Goal: Information Seeking & Learning: Learn about a topic

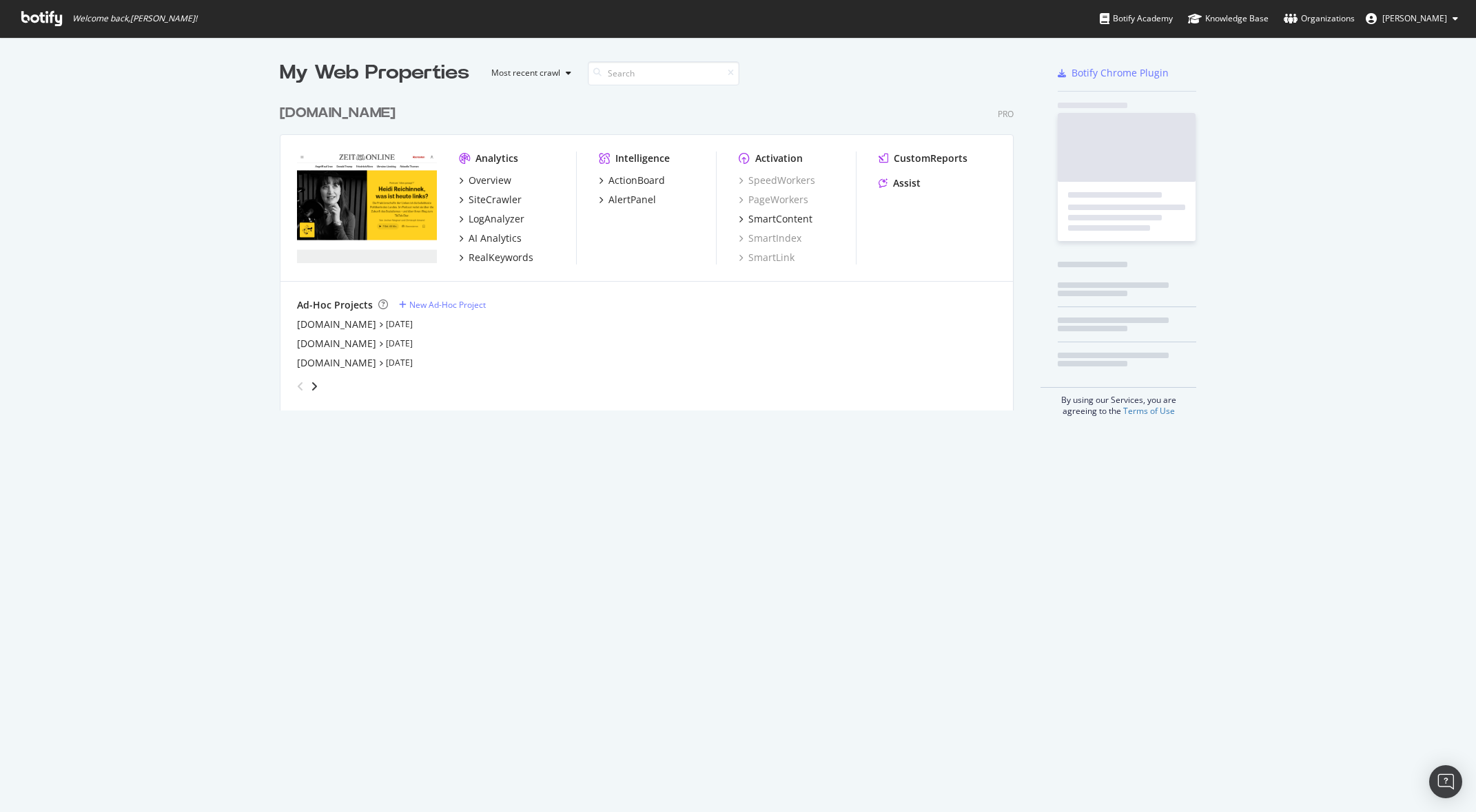
scroll to position [314, 735]
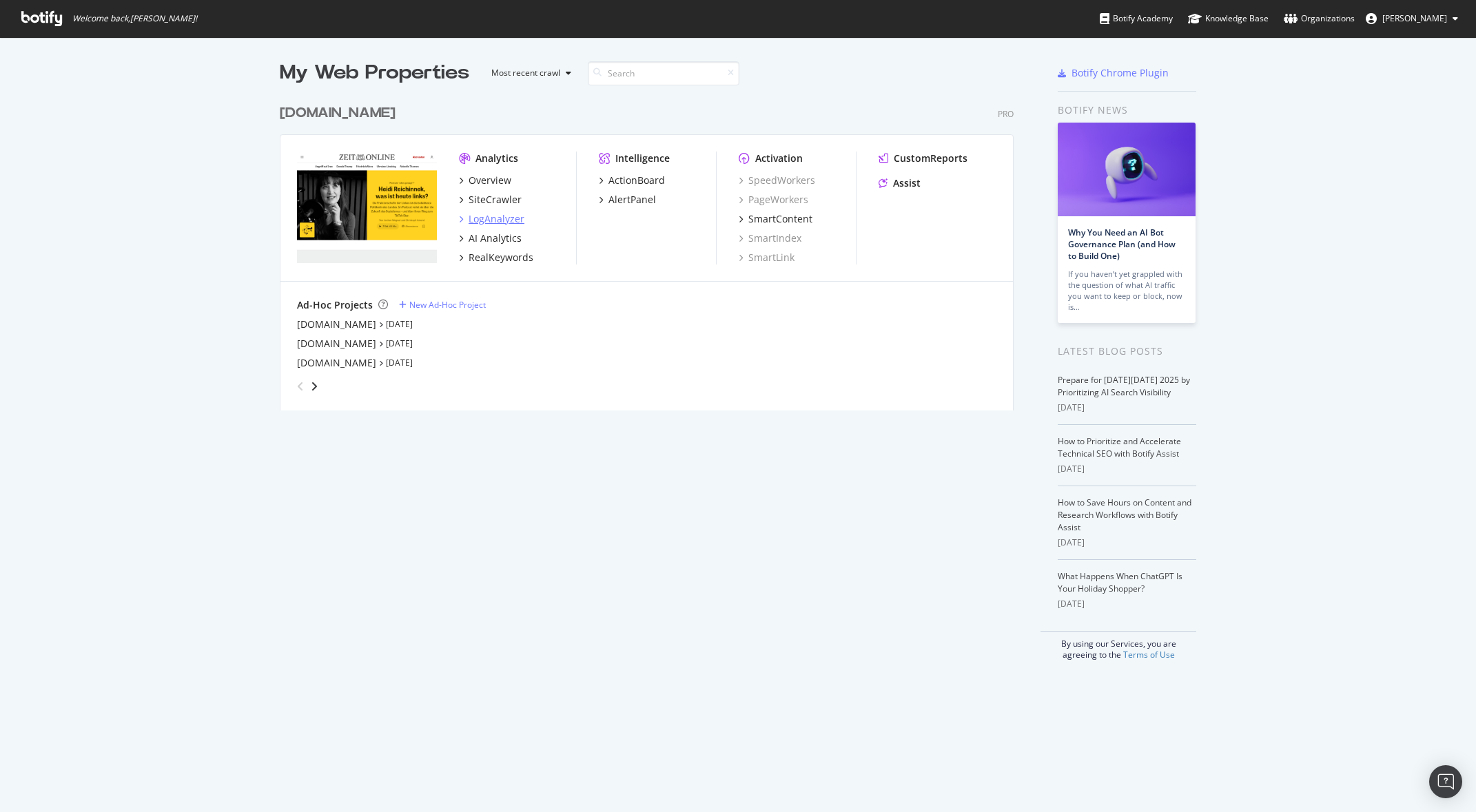
click at [495, 223] on div "LogAnalyzer" at bounding box center [496, 219] width 56 height 14
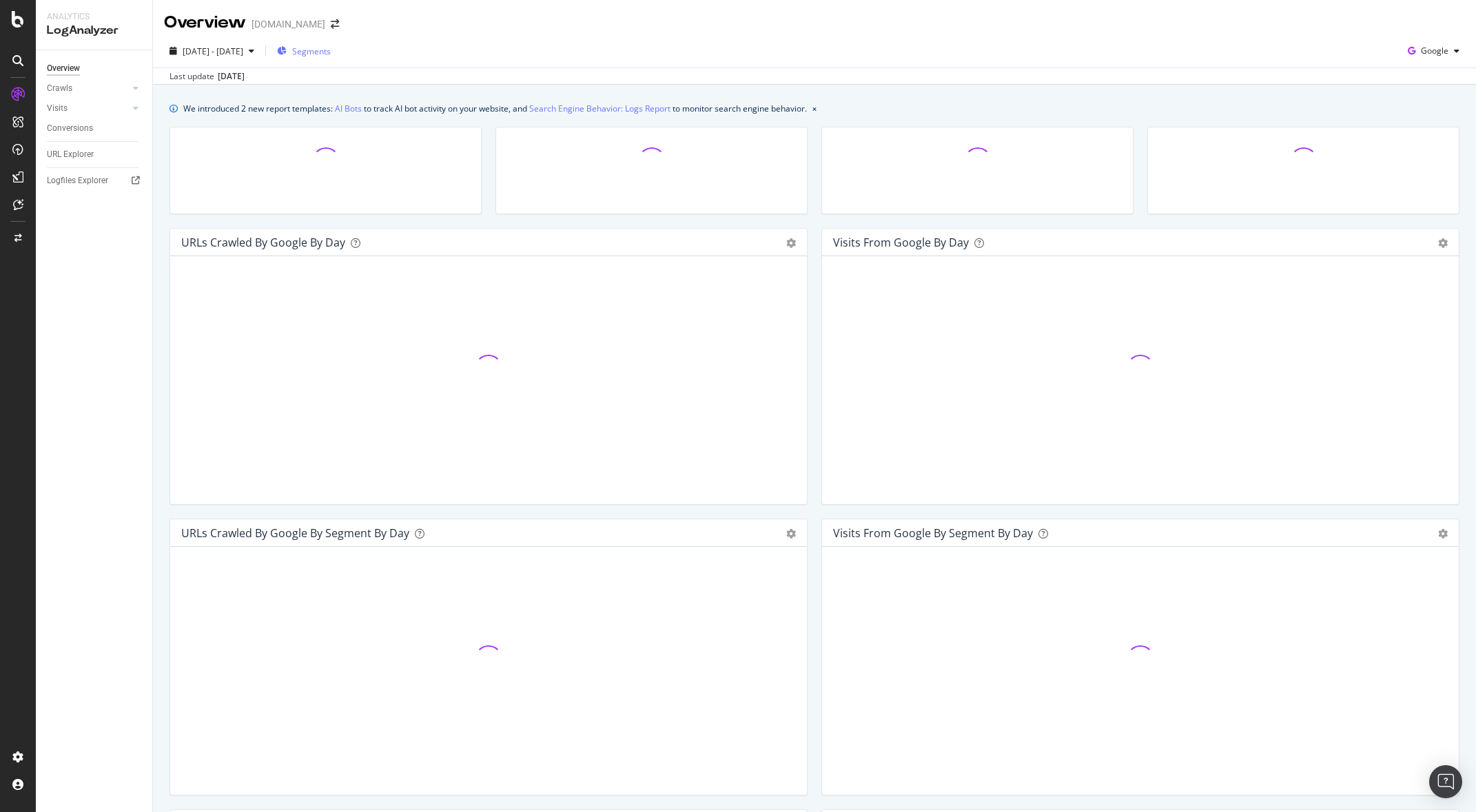
click at [331, 55] on span "Segments" at bounding box center [311, 51] width 38 height 12
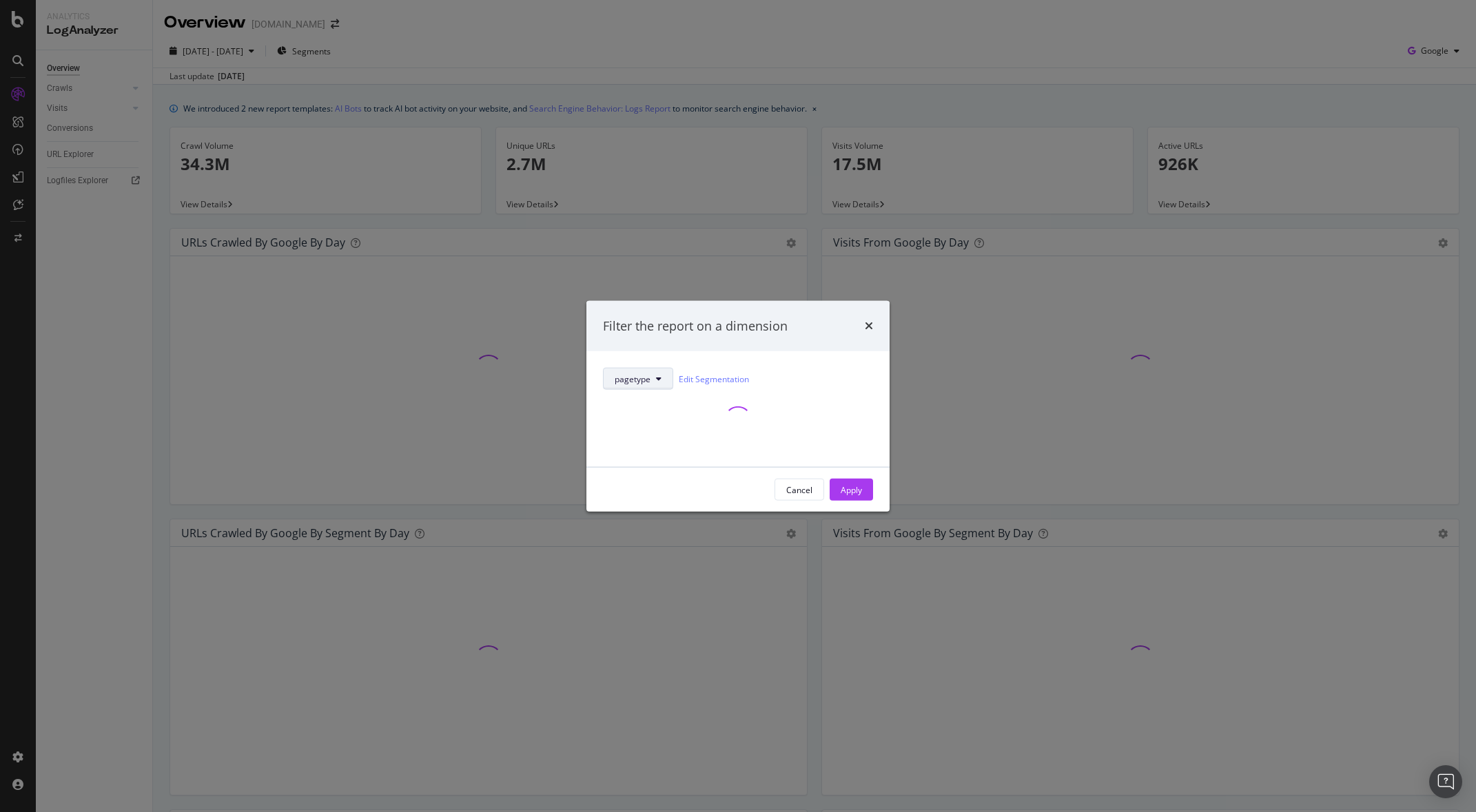
click at [661, 379] on button "pagetype" at bounding box center [638, 379] width 70 height 22
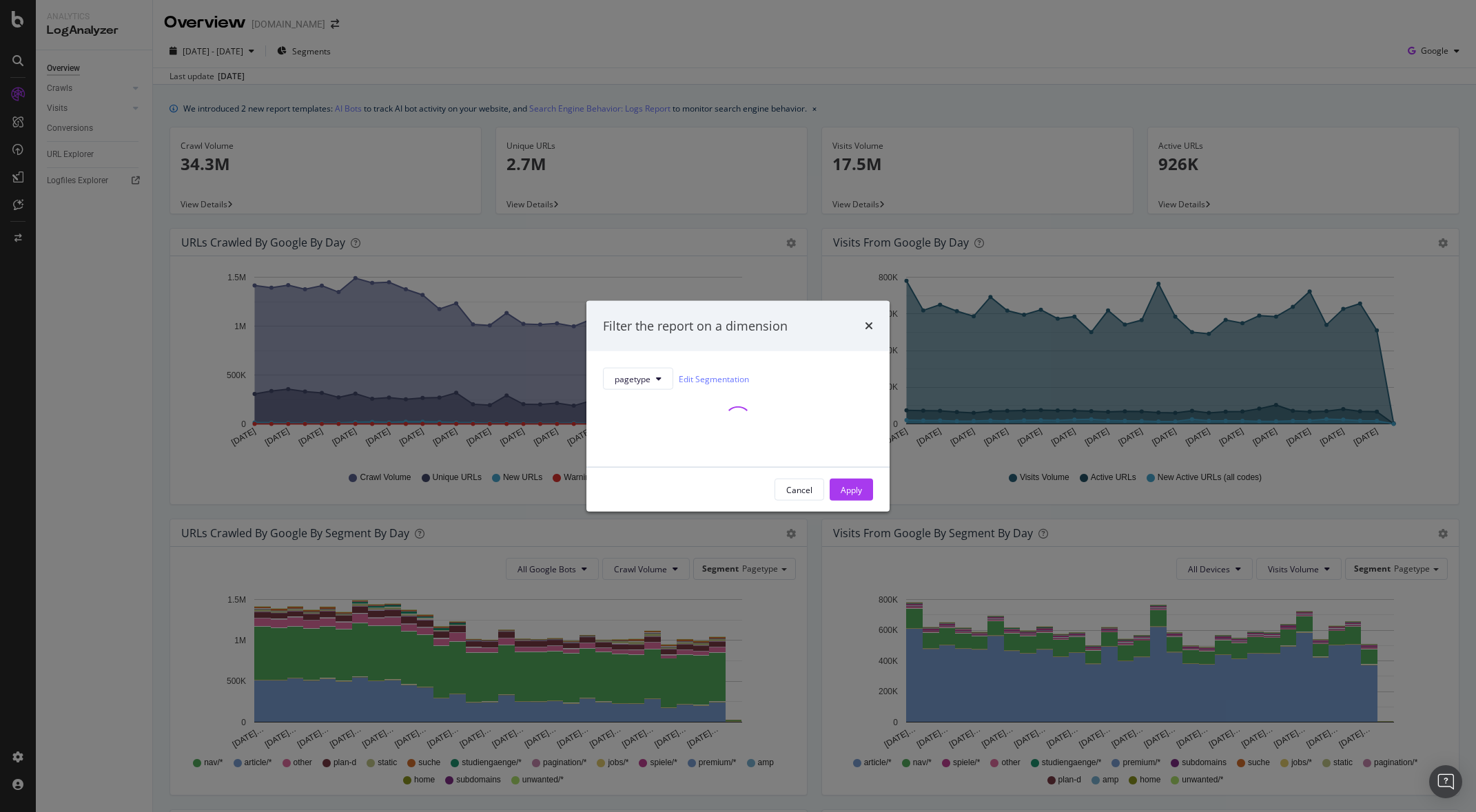
click at [711, 324] on div "Filter the report on a dimension" at bounding box center [695, 325] width 185 height 18
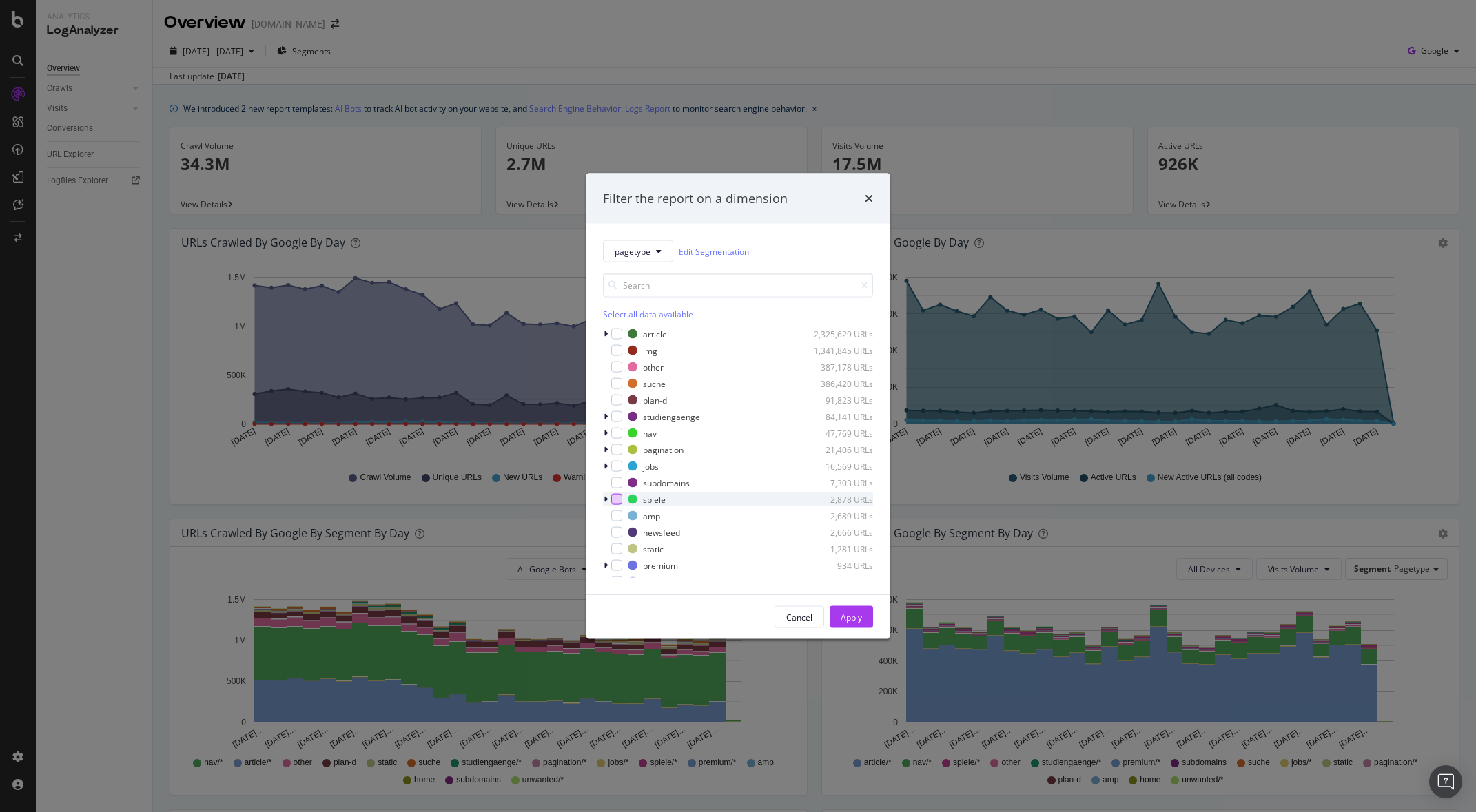
click at [617, 498] on div "modal" at bounding box center [617, 499] width 11 height 11
click at [855, 614] on div "Apply" at bounding box center [851, 616] width 21 height 12
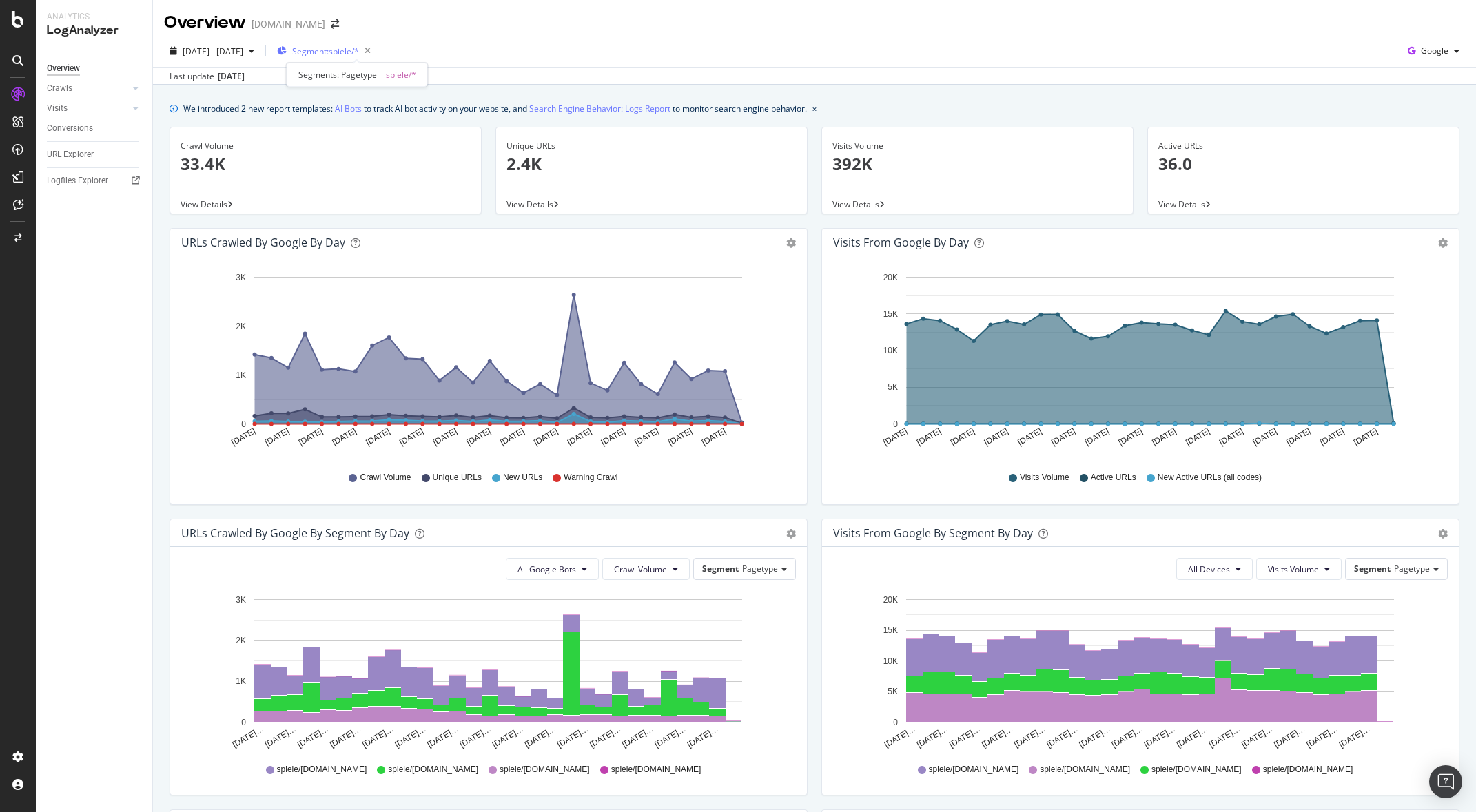
click at [359, 55] on span "Segment: spiele/*" at bounding box center [325, 51] width 67 height 12
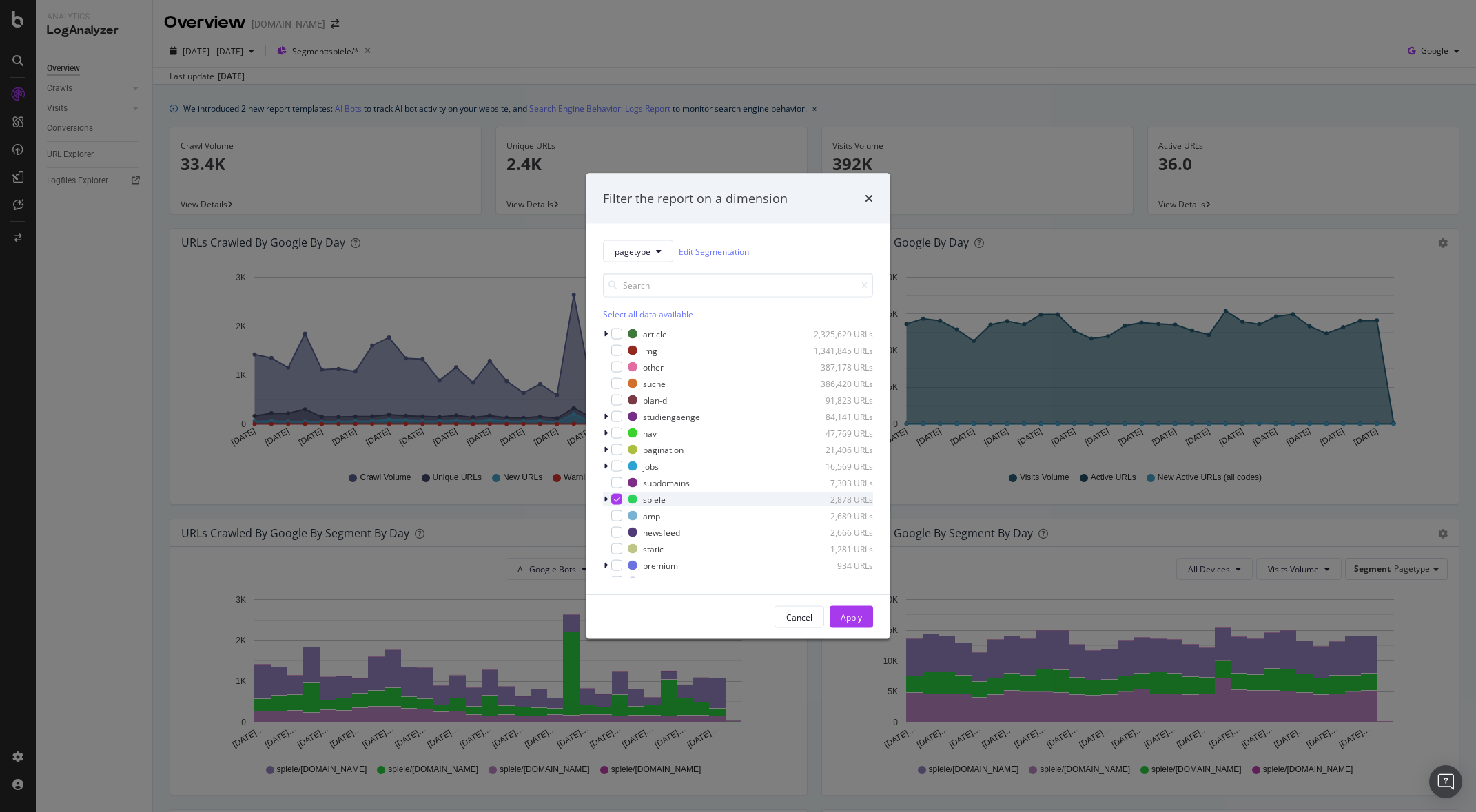
click at [608, 498] on div "modal" at bounding box center [607, 500] width 9 height 14
click at [625, 435] on icon "modal" at bounding box center [625, 437] width 6 height 7
click at [627, 467] on icon "modal" at bounding box center [625, 469] width 6 height 7
click at [626, 486] on icon "modal" at bounding box center [625, 486] width 6 height 7
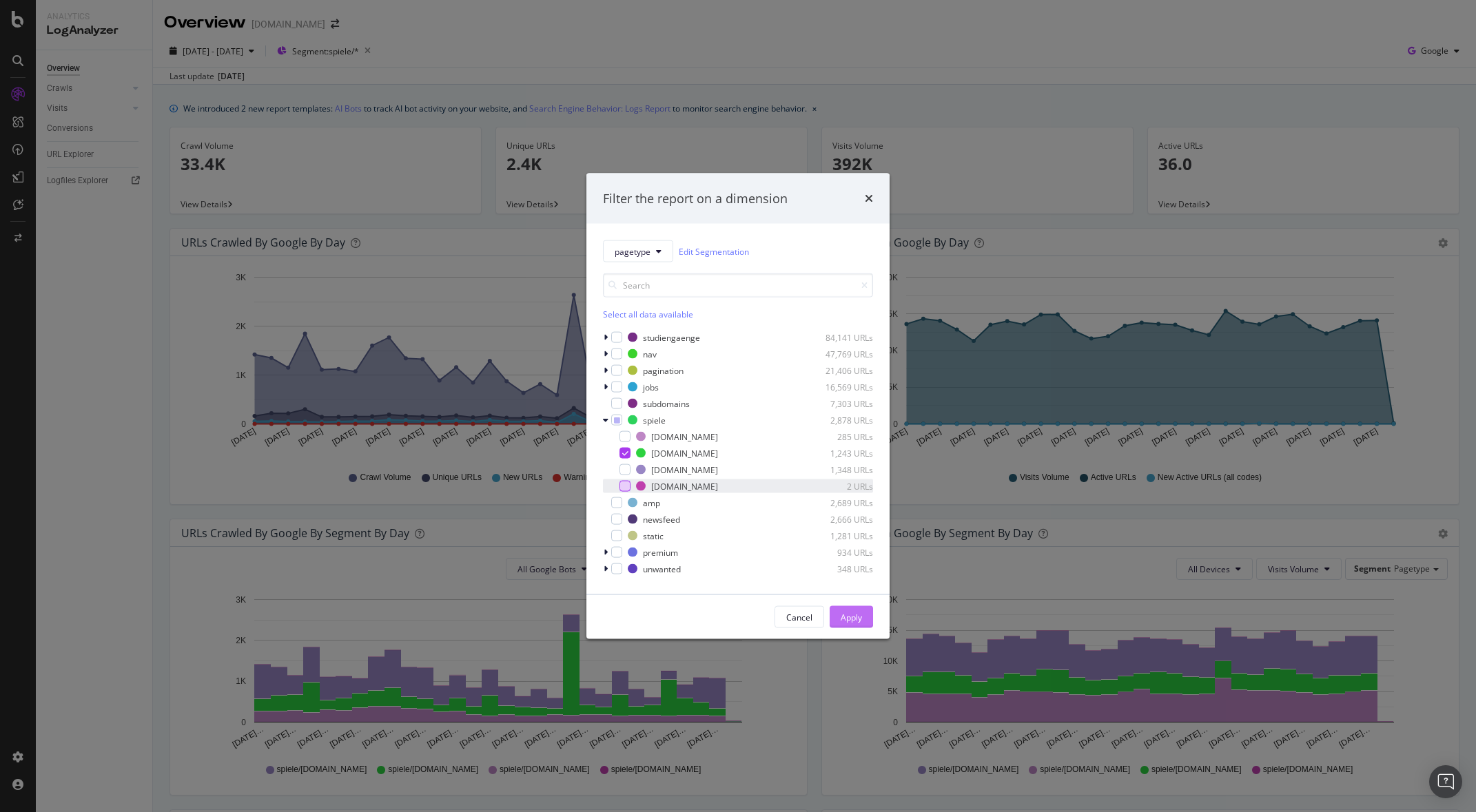
click at [859, 616] on div "Apply" at bounding box center [851, 616] width 21 height 12
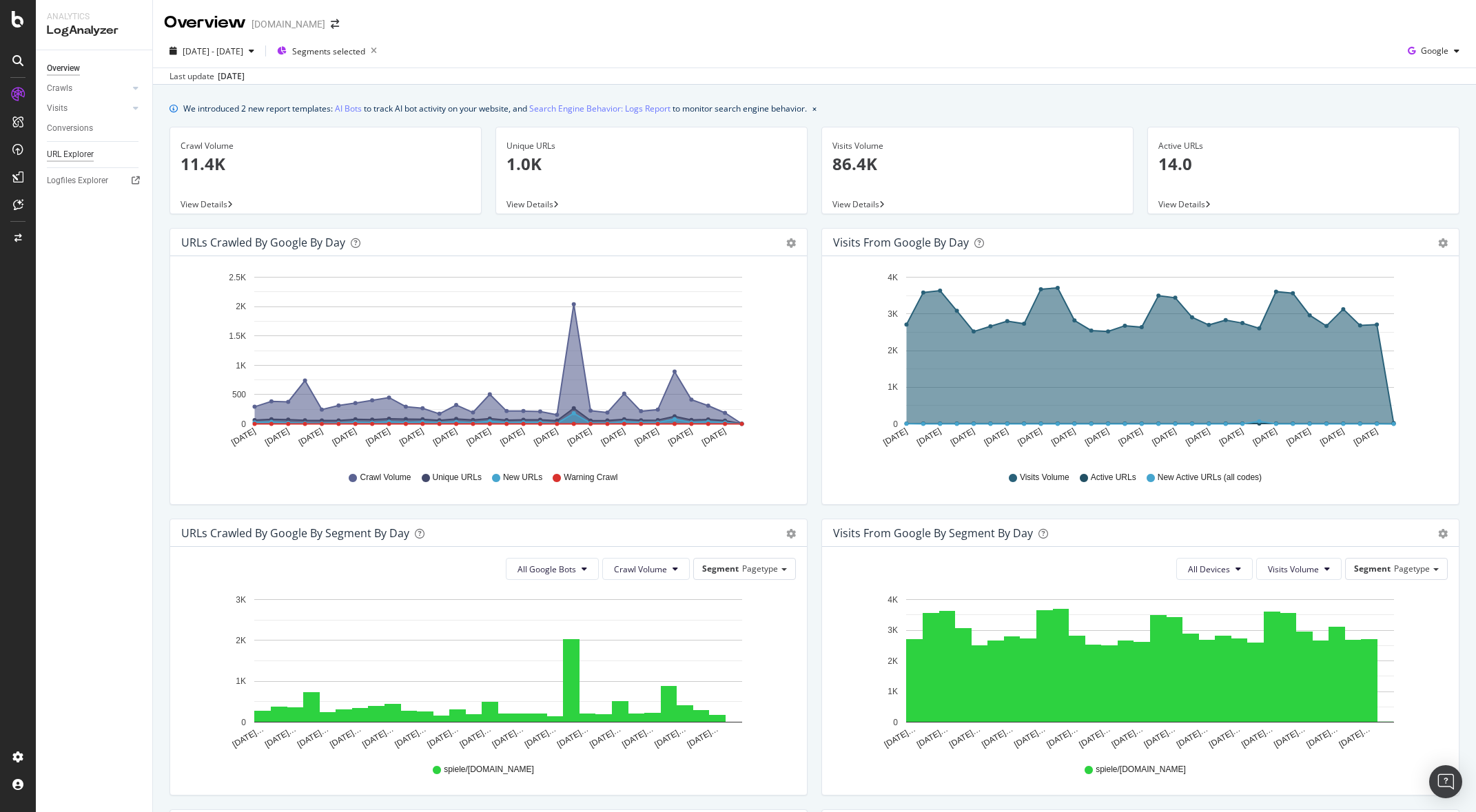
click at [73, 152] on div "URL Explorer" at bounding box center [70, 154] width 47 height 14
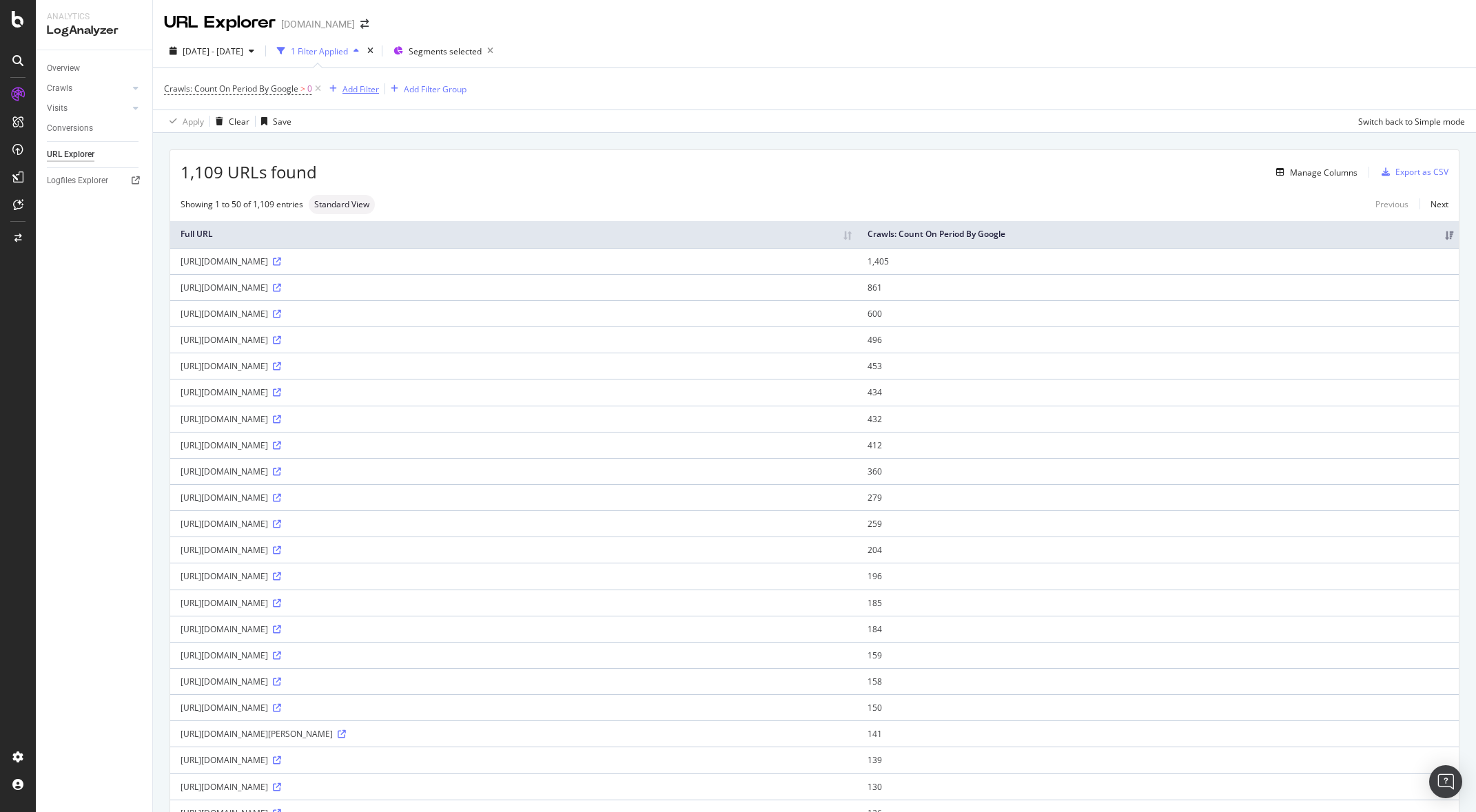
click at [360, 87] on div "Add Filter" at bounding box center [361, 89] width 37 height 12
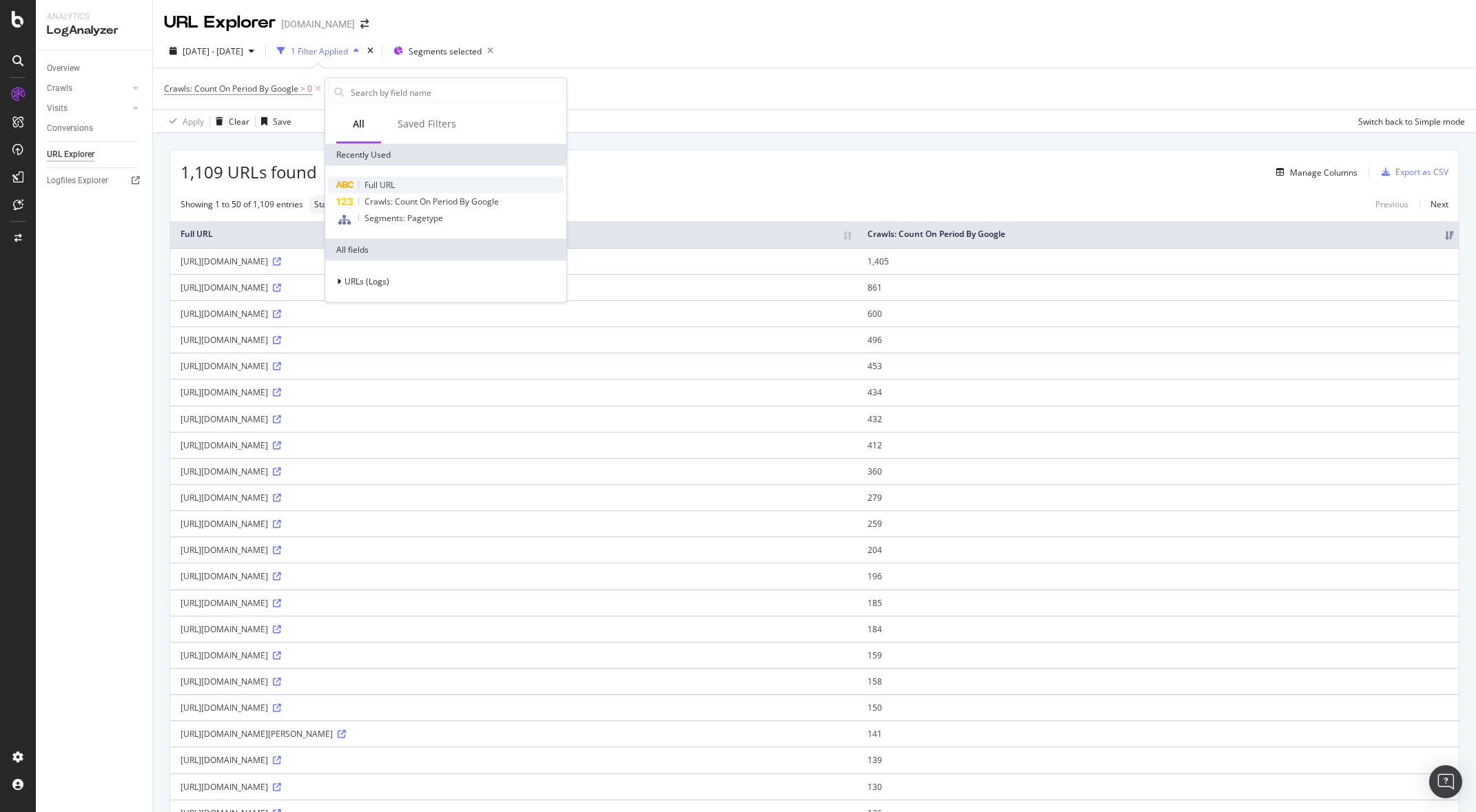
click at [389, 188] on span "Full URL" at bounding box center [380, 185] width 31 height 12
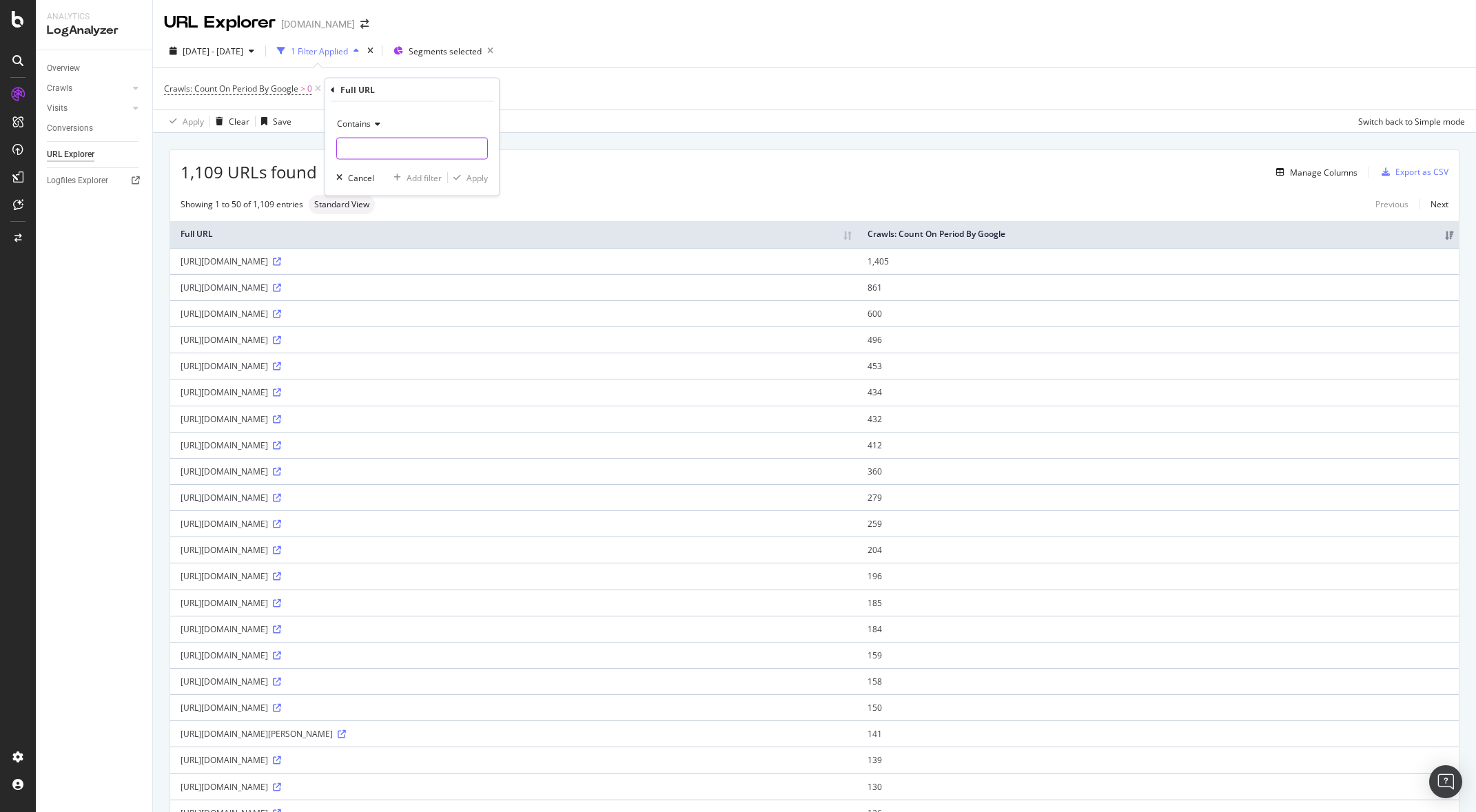
click at [366, 157] on input "text" at bounding box center [412, 149] width 150 height 22
type input "/bridges"
click at [480, 178] on div "Apply" at bounding box center [477, 177] width 21 height 12
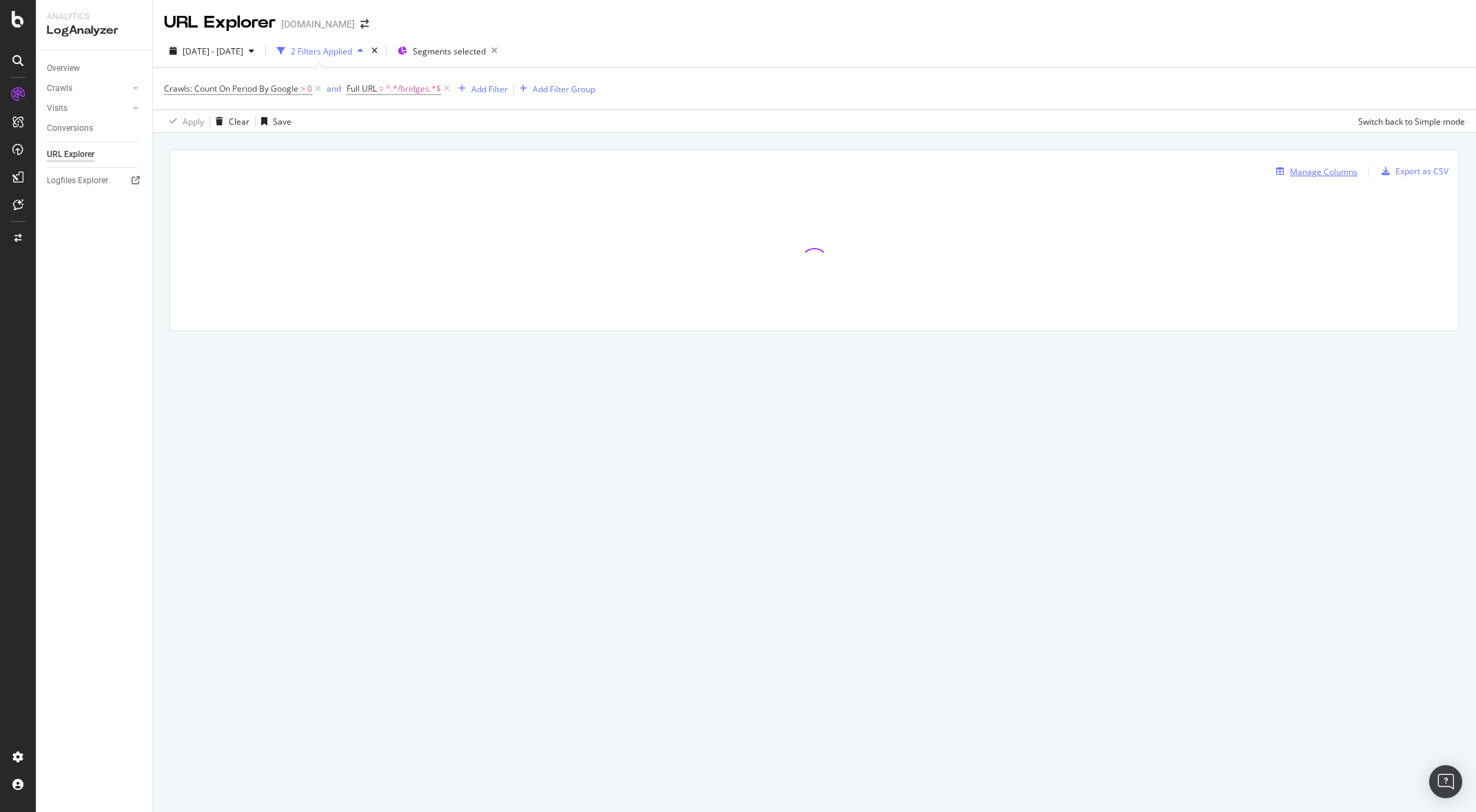
click at [1346, 168] on div "Manage Columns" at bounding box center [1323, 171] width 67 height 12
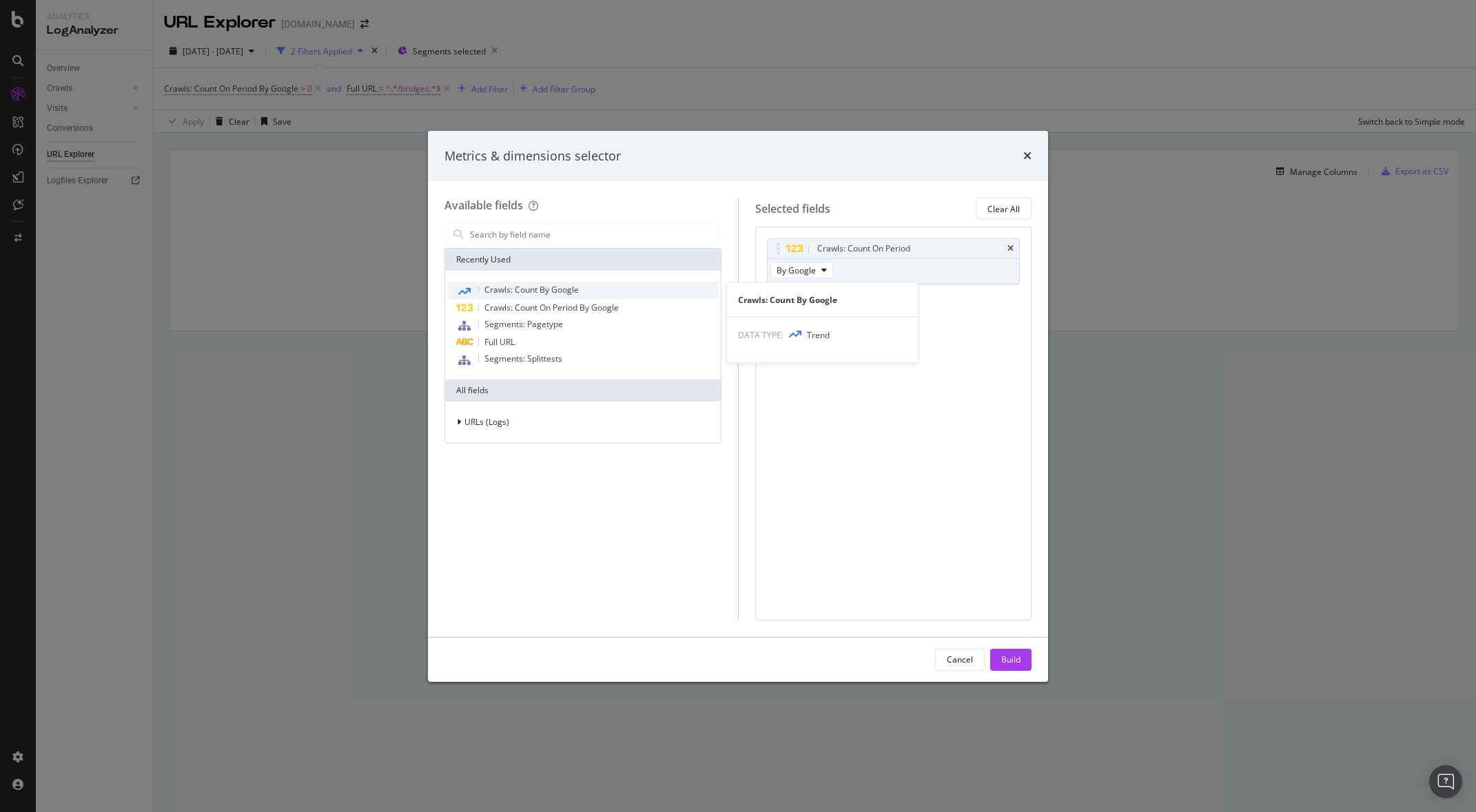
click at [592, 292] on div "Crawls: Count By Google" at bounding box center [582, 290] width 270 height 18
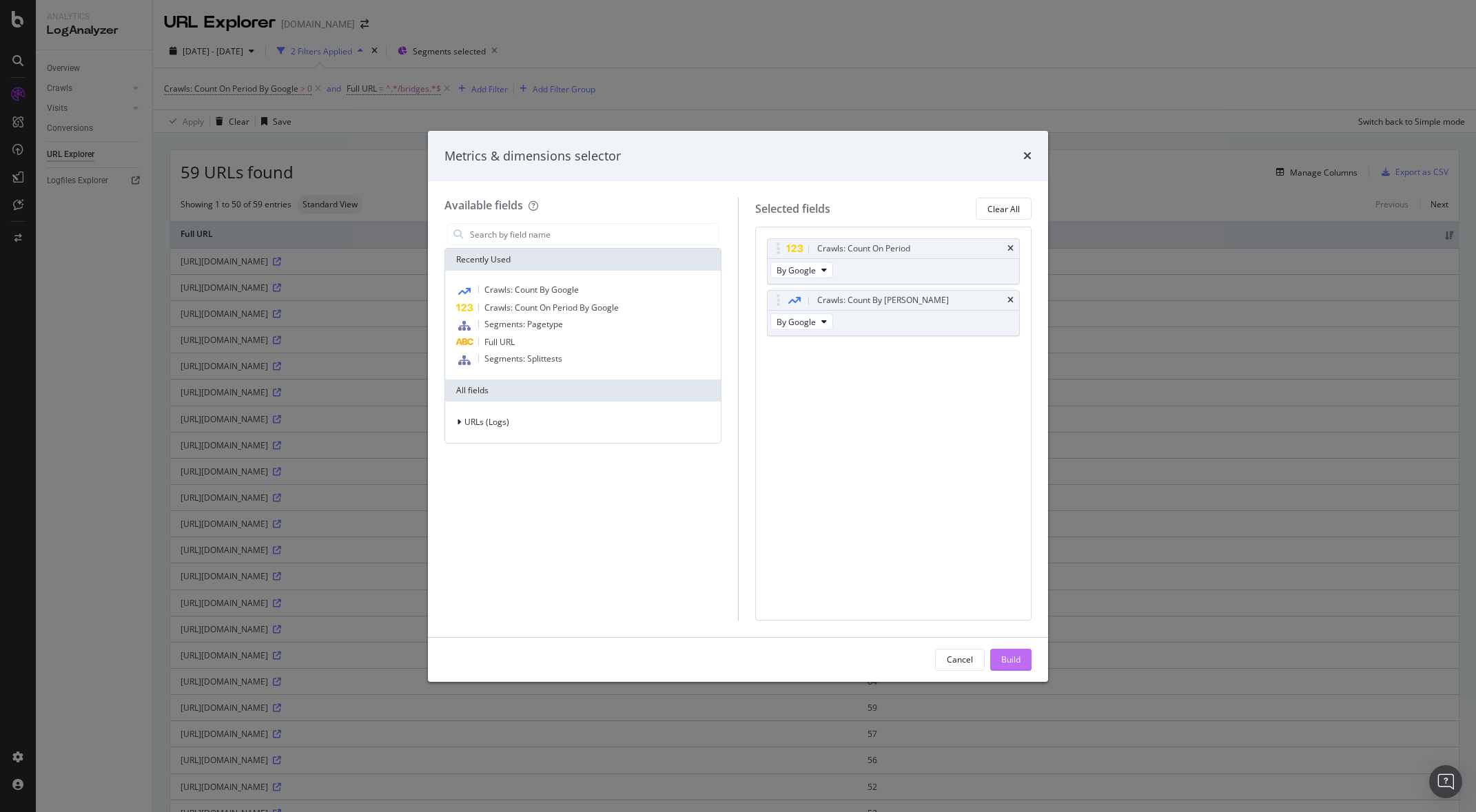
click at [1008, 659] on div "Build" at bounding box center [1010, 659] width 20 height 12
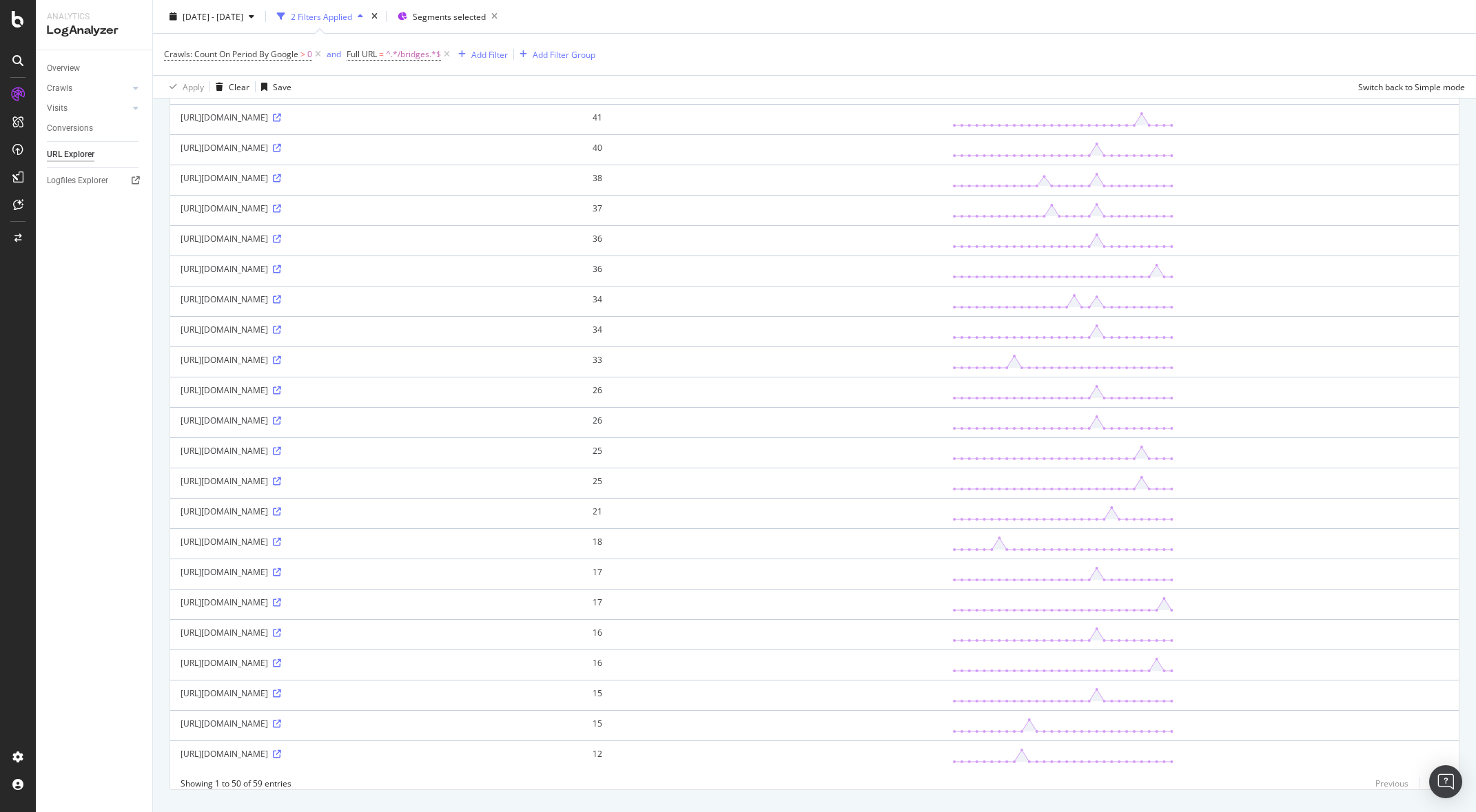
scroll to position [982, 0]
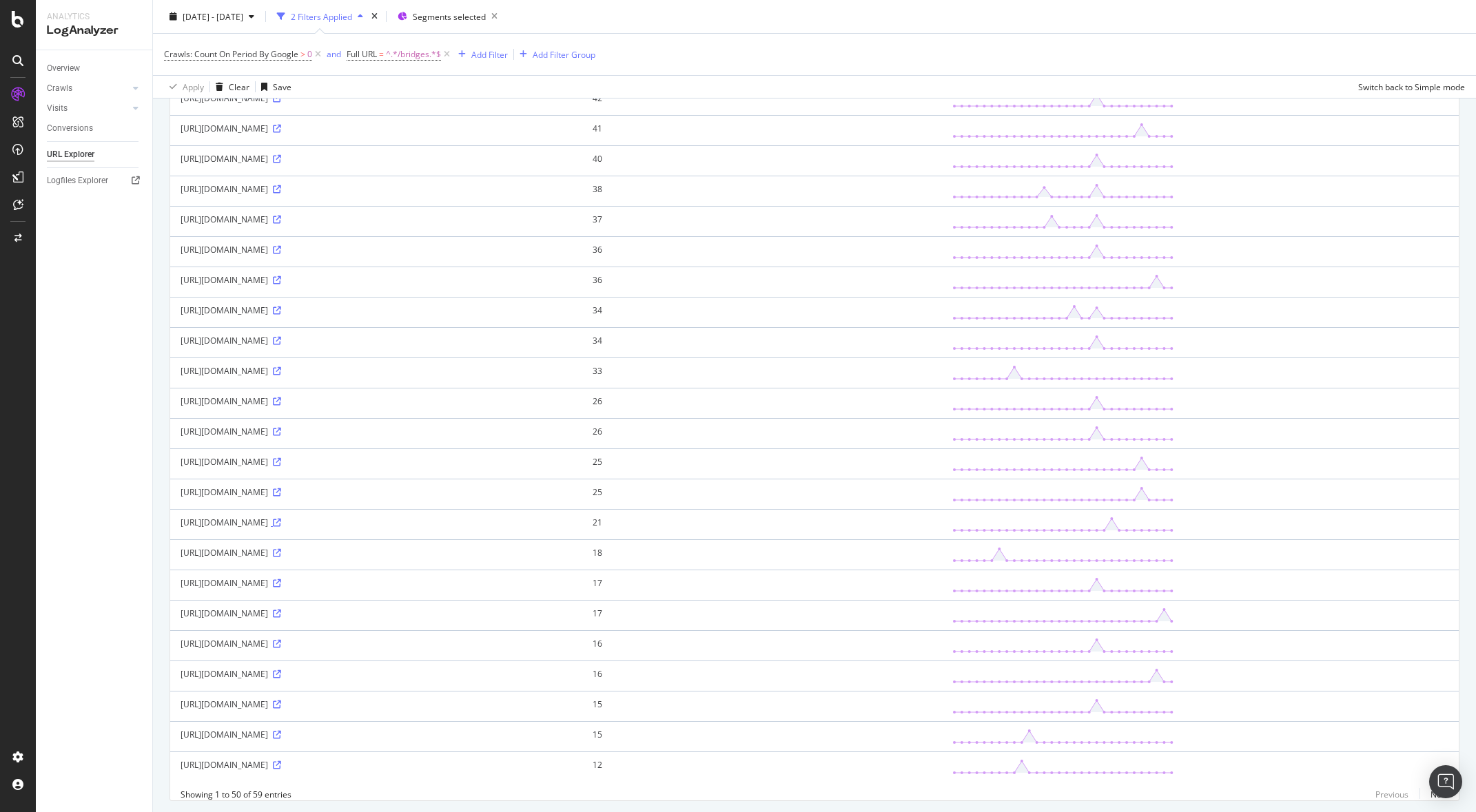
click at [281, 522] on icon at bounding box center [277, 523] width 9 height 9
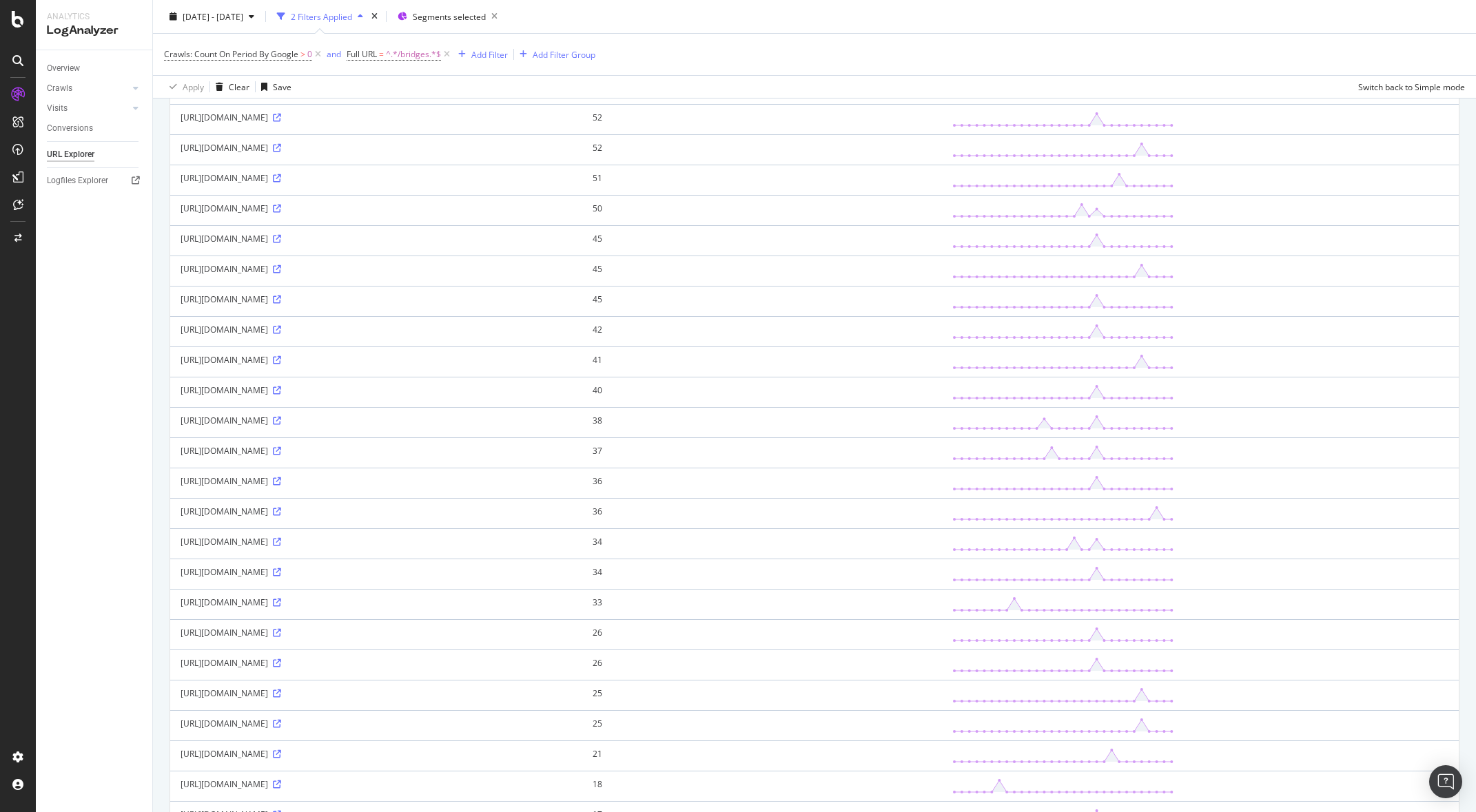
scroll to position [746, 0]
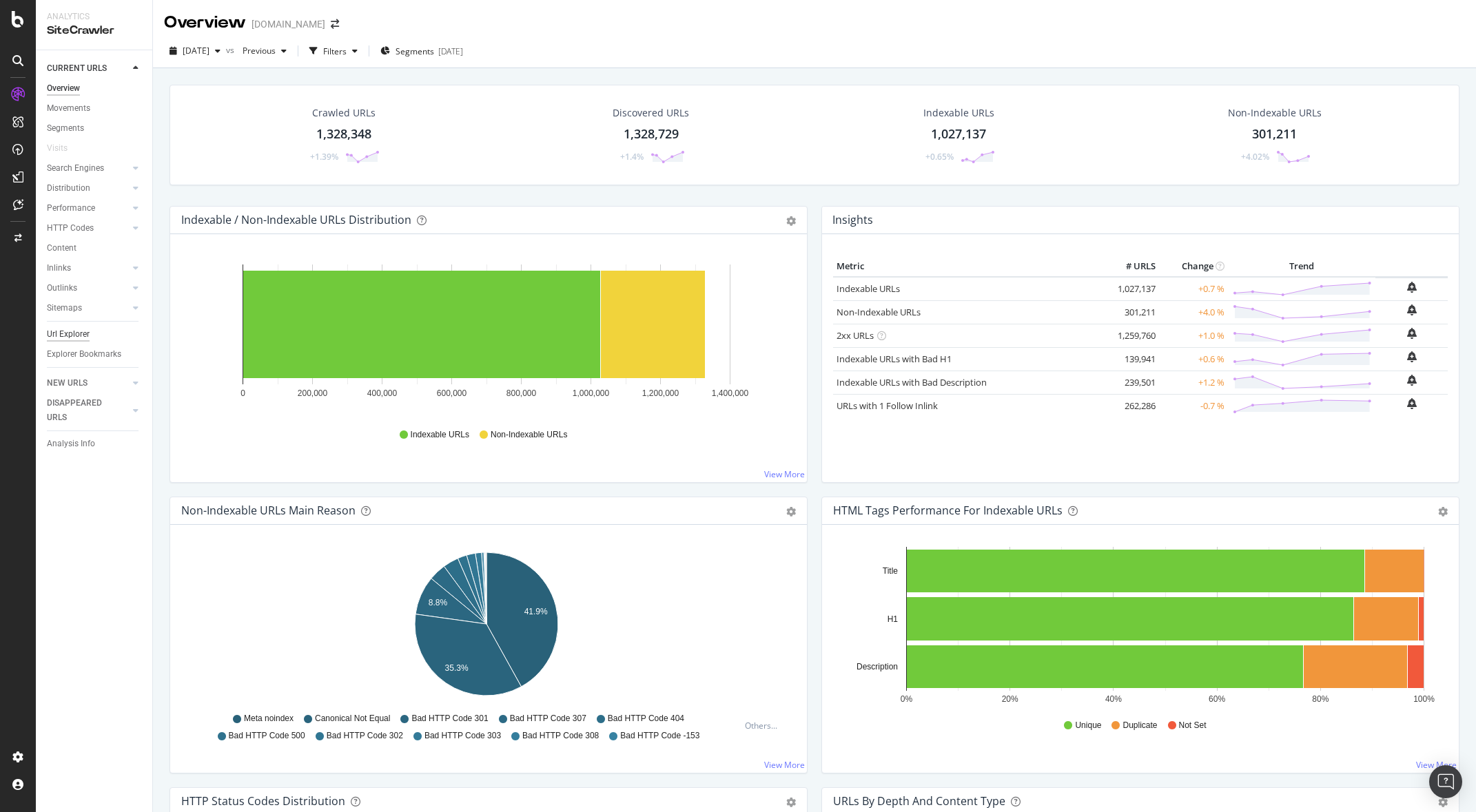
click at [77, 332] on div "Url Explorer" at bounding box center [68, 334] width 43 height 14
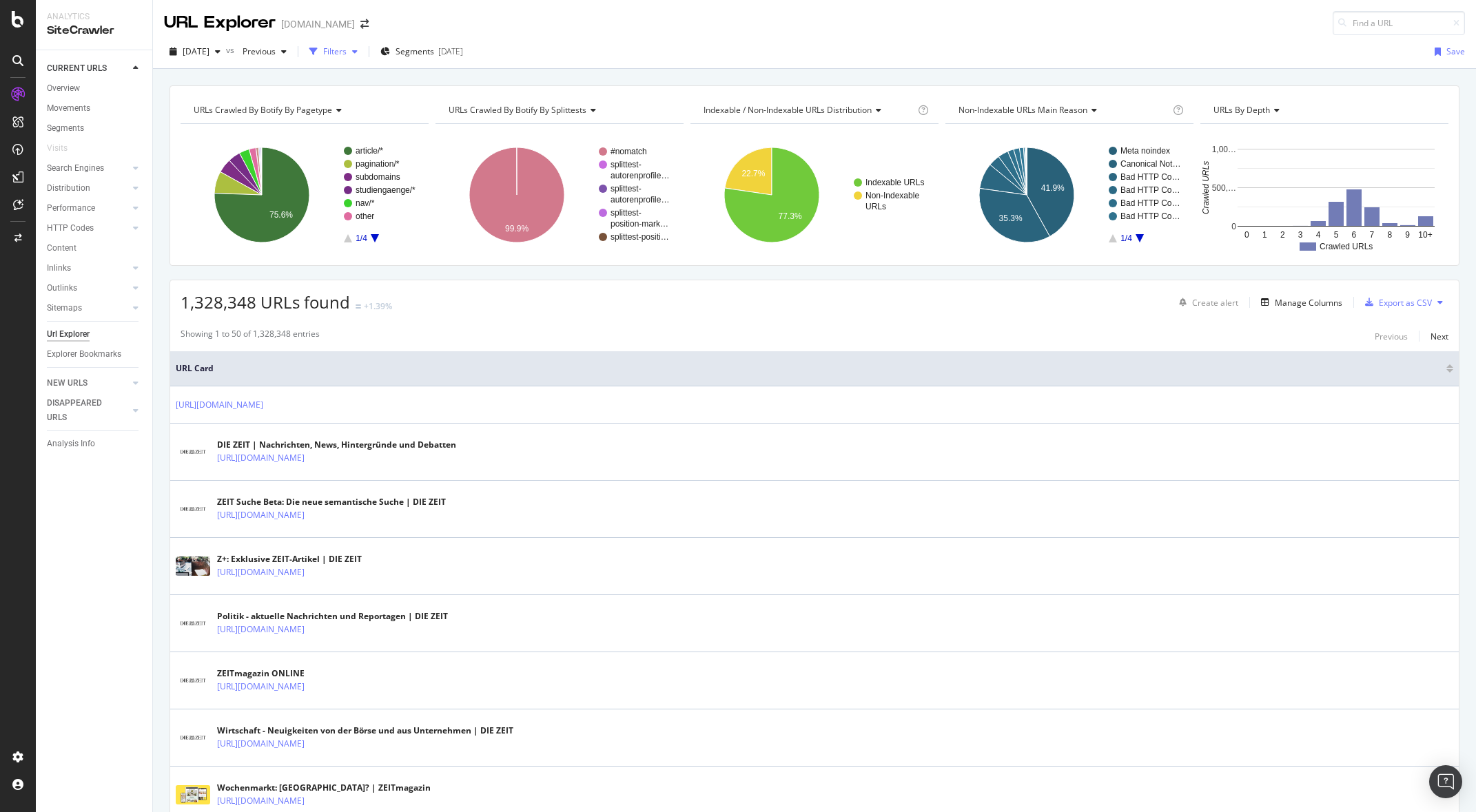
click at [347, 49] on div "Filters" at bounding box center [335, 51] width 23 height 12
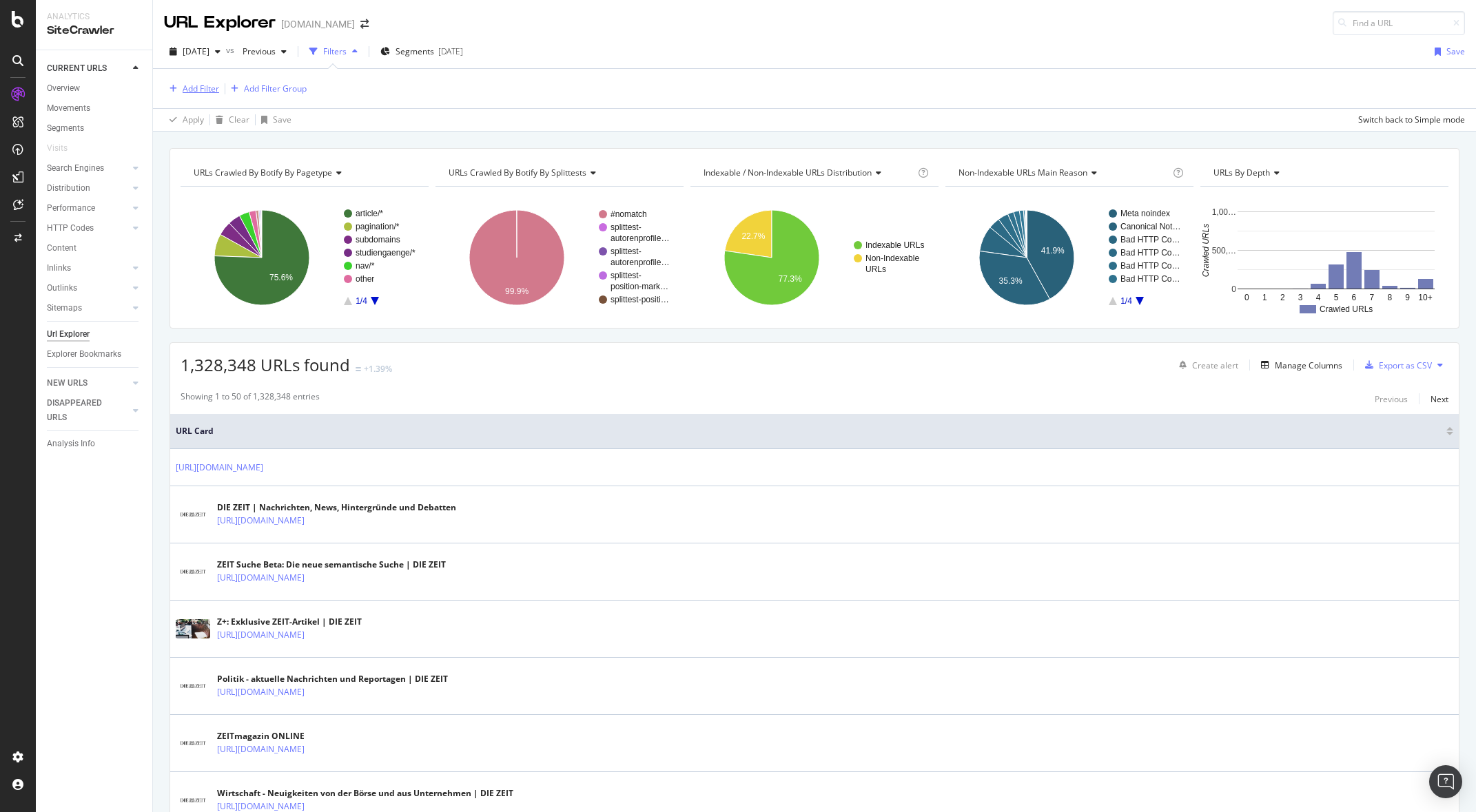
click at [185, 88] on div "Add Filter" at bounding box center [200, 88] width 37 height 12
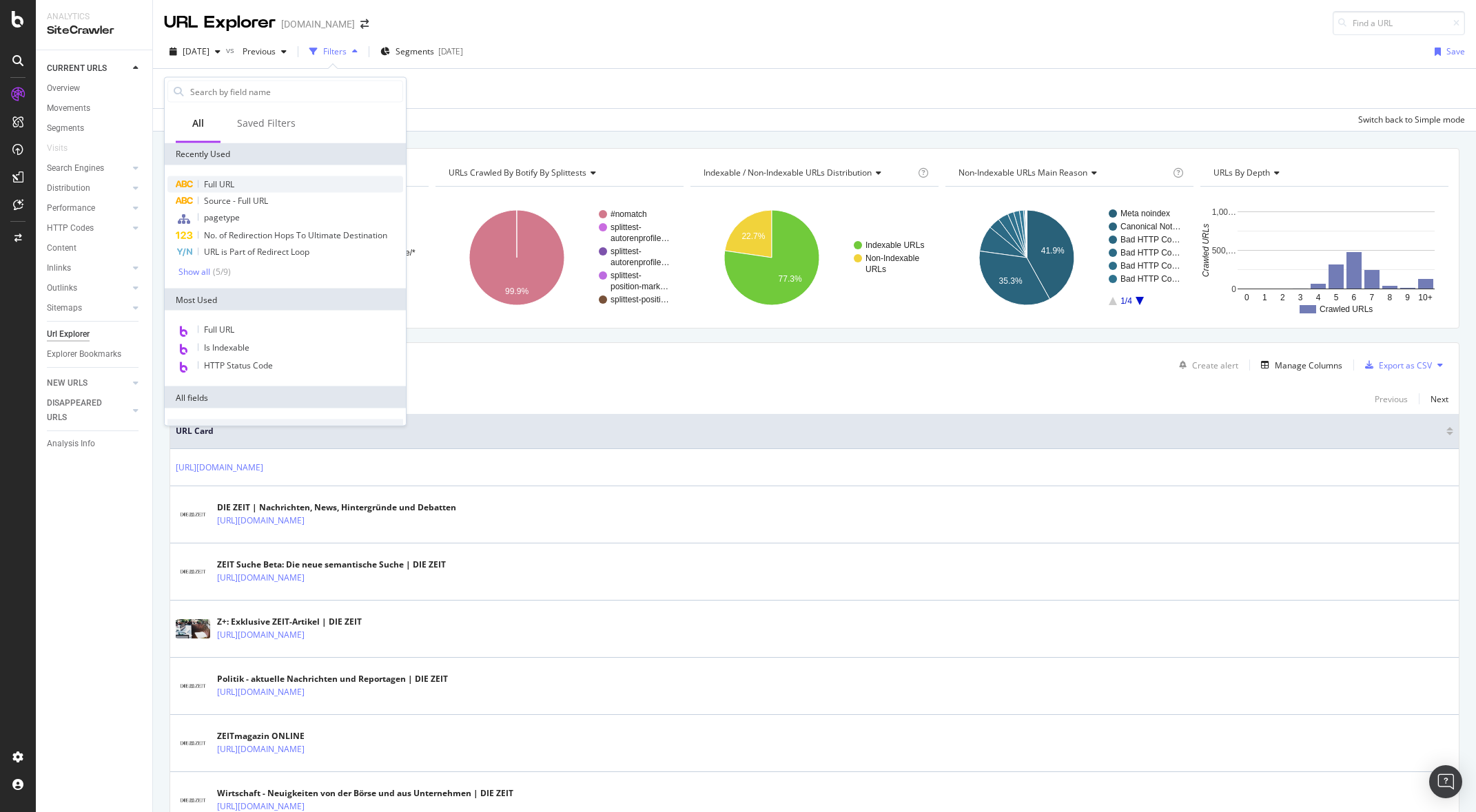
click at [236, 179] on div "Full URL" at bounding box center [285, 184] width 236 height 16
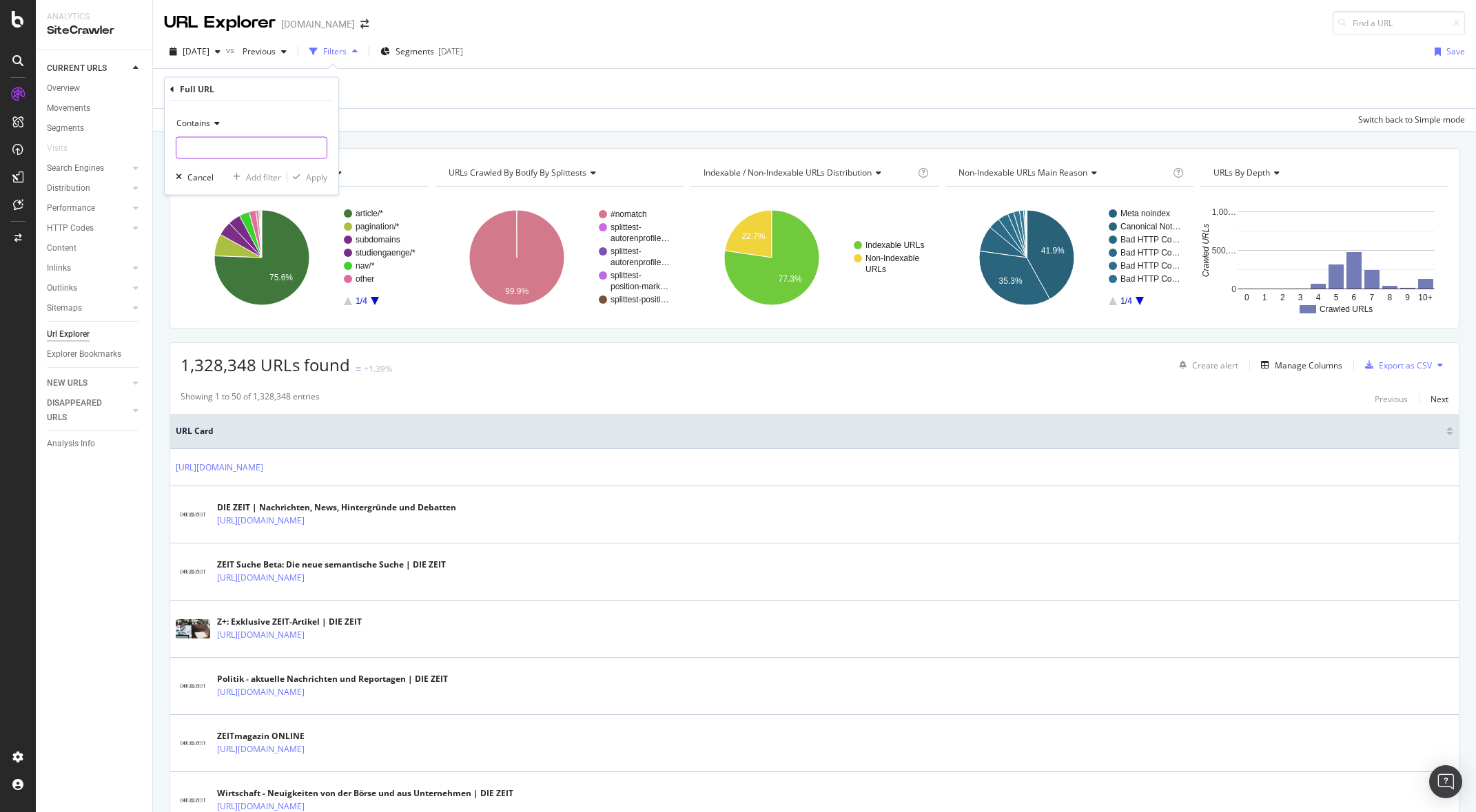
click at [241, 141] on input "text" at bounding box center [251, 148] width 150 height 22
type input "/bridges"
click at [315, 176] on div "Apply" at bounding box center [316, 176] width 21 height 12
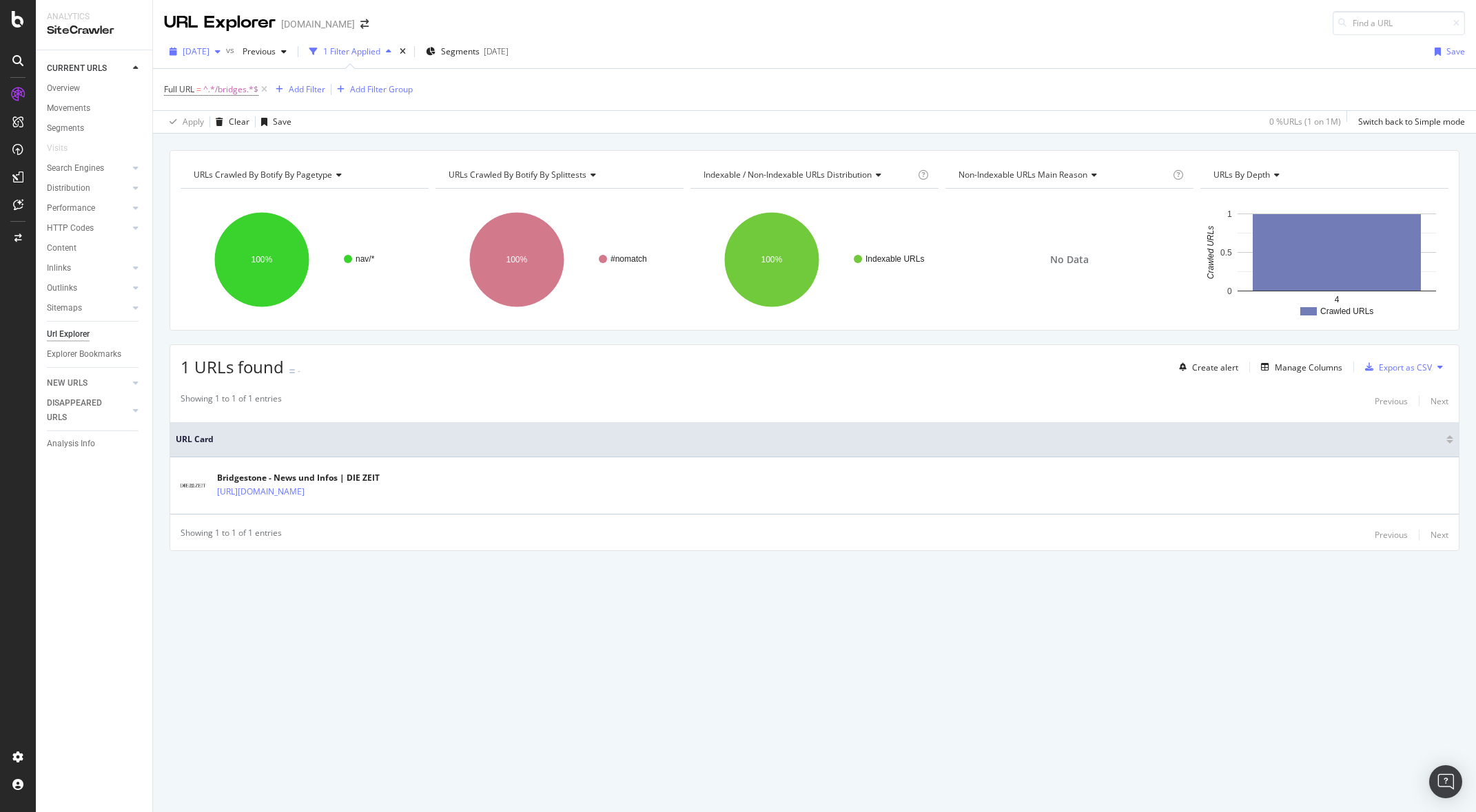
click at [210, 53] on span "2025 Oct. 7th" at bounding box center [196, 51] width 27 height 12
click at [240, 124] on div "2025 Sep. 2nd" at bounding box center [221, 127] width 74 height 13
click at [226, 45] on div "2025 Sep. 2nd" at bounding box center [195, 52] width 62 height 20
click at [247, 149] on div "2025 Aug. 5th" at bounding box center [221, 153] width 74 height 13
click at [210, 49] on span "2025 Aug. 5th" at bounding box center [196, 51] width 27 height 12
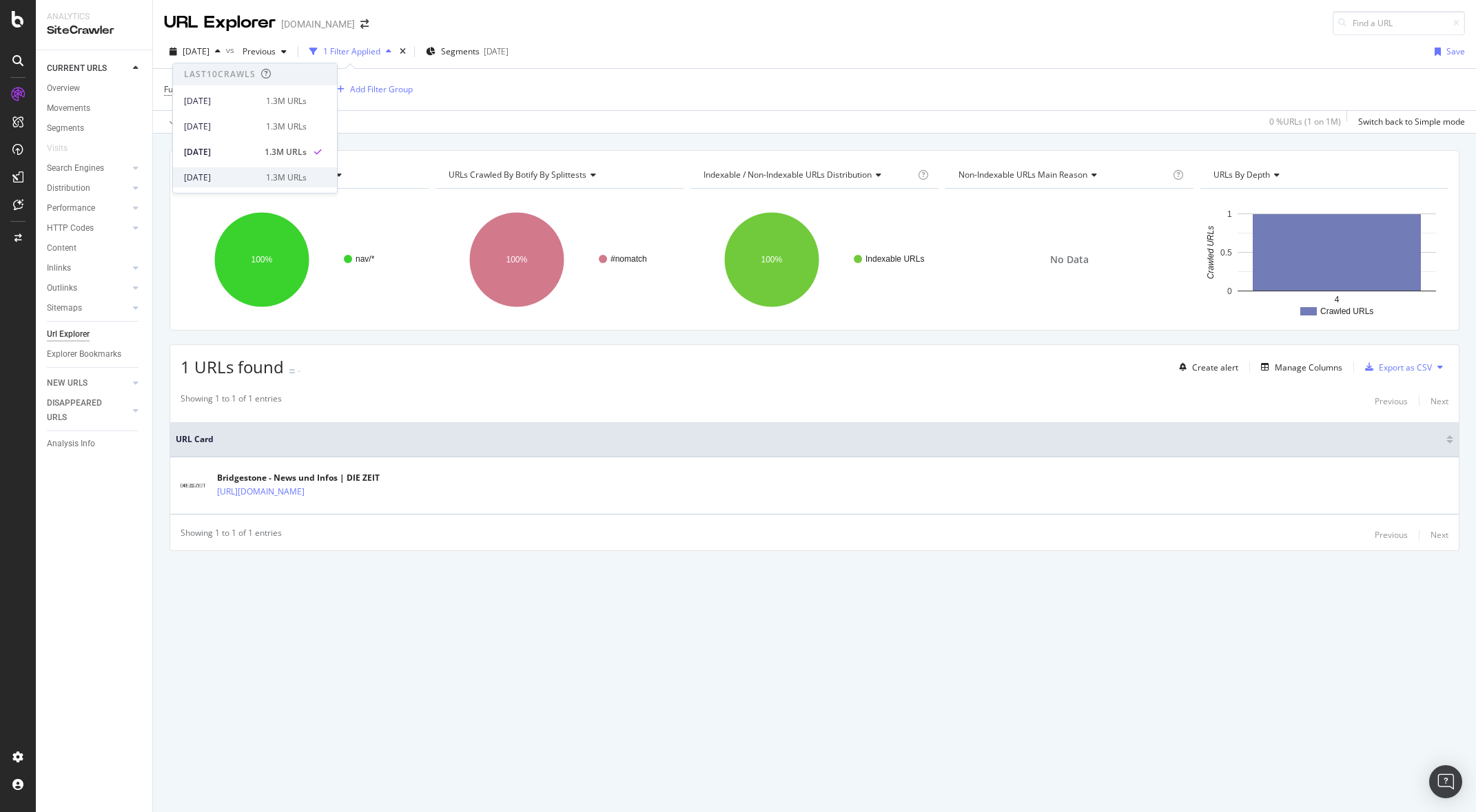
click at [243, 176] on div "2025 Jul. 14th" at bounding box center [221, 178] width 74 height 13
click at [221, 52] on icon "button" at bounding box center [218, 52] width 5 height 9
click at [260, 99] on div "2025 Oct. 7th 1.3M URLs" at bounding box center [245, 102] width 123 height 13
